Goal: Task Accomplishment & Management: Complete application form

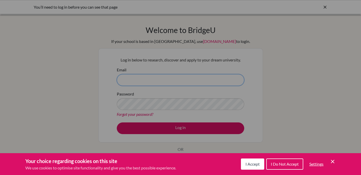
type input "[EMAIL_ADDRESS][DOMAIN_NAME]"
click at [143, 106] on div "Cookie Preferences" at bounding box center [180, 87] width 361 height 175
click at [185, 128] on div "Cookie Preferences" at bounding box center [180, 87] width 361 height 175
click at [252, 163] on span "I Accept" at bounding box center [253, 163] width 14 height 5
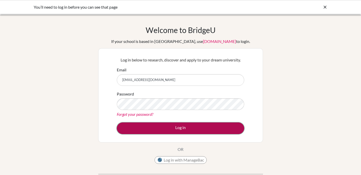
click at [160, 128] on button "Log in" at bounding box center [181, 128] width 128 height 12
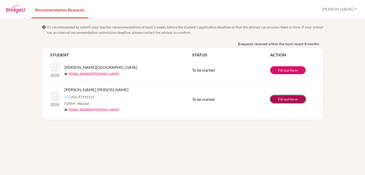
click at [284, 101] on link "Fill out form" at bounding box center [288, 99] width 36 height 8
